Goal: Communication & Community: Connect with others

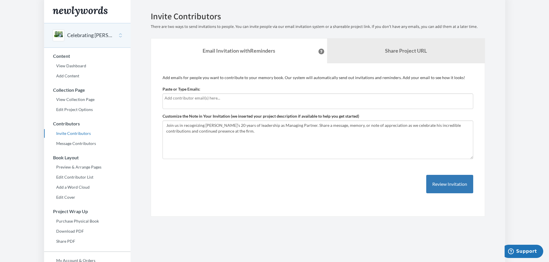
click at [211, 95] on input "text" at bounding box center [318, 98] width 307 height 6
click at [228, 176] on div "Add emails for people you want to contribute to your memory book. Our system wi…" at bounding box center [317, 140] width 311 height 131
drag, startPoint x: 231, startPoint y: 133, endPoint x: 162, endPoint y: 122, distance: 69.7
click at [162, 122] on div "Add emails for people you want to contribute to your memory book. Our system wi…" at bounding box center [318, 140] width 334 height 154
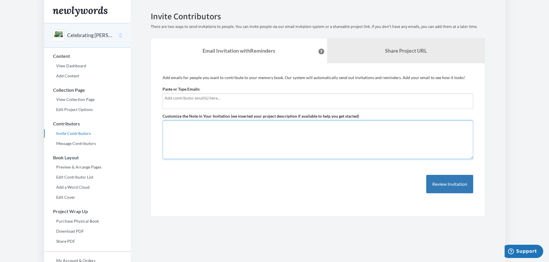
paste textarea "Join us in recognizing [PERSON_NAME]’s 20 years of leadership as Managing Partn…"
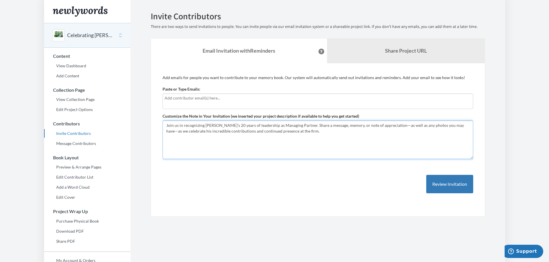
type textarea "Join us in recognizing [PERSON_NAME]’s 20 years of leadership as Managing Partn…"
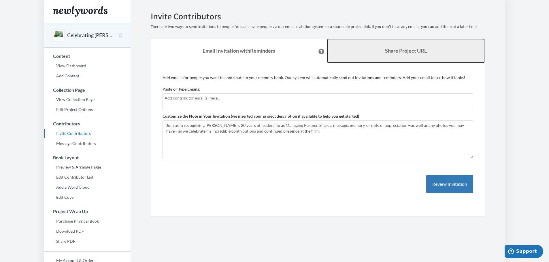
click at [422, 58] on link "Share Project URL" at bounding box center [406, 51] width 158 height 25
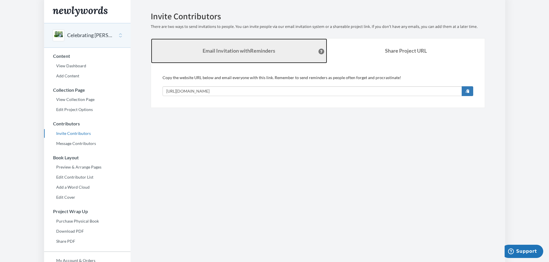
click at [262, 55] on link "Email Invitation with Reminders" at bounding box center [239, 51] width 176 height 25
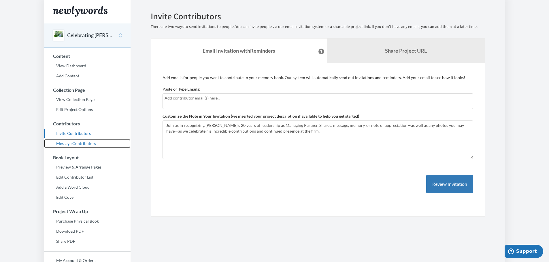
click at [84, 145] on link "Message Contributors" at bounding box center [87, 143] width 86 height 9
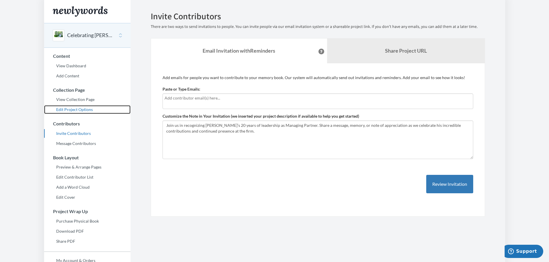
click at [75, 108] on link "Edit Project Options" at bounding box center [87, 109] width 86 height 9
